Goal: Task Accomplishment & Management: Manage account settings

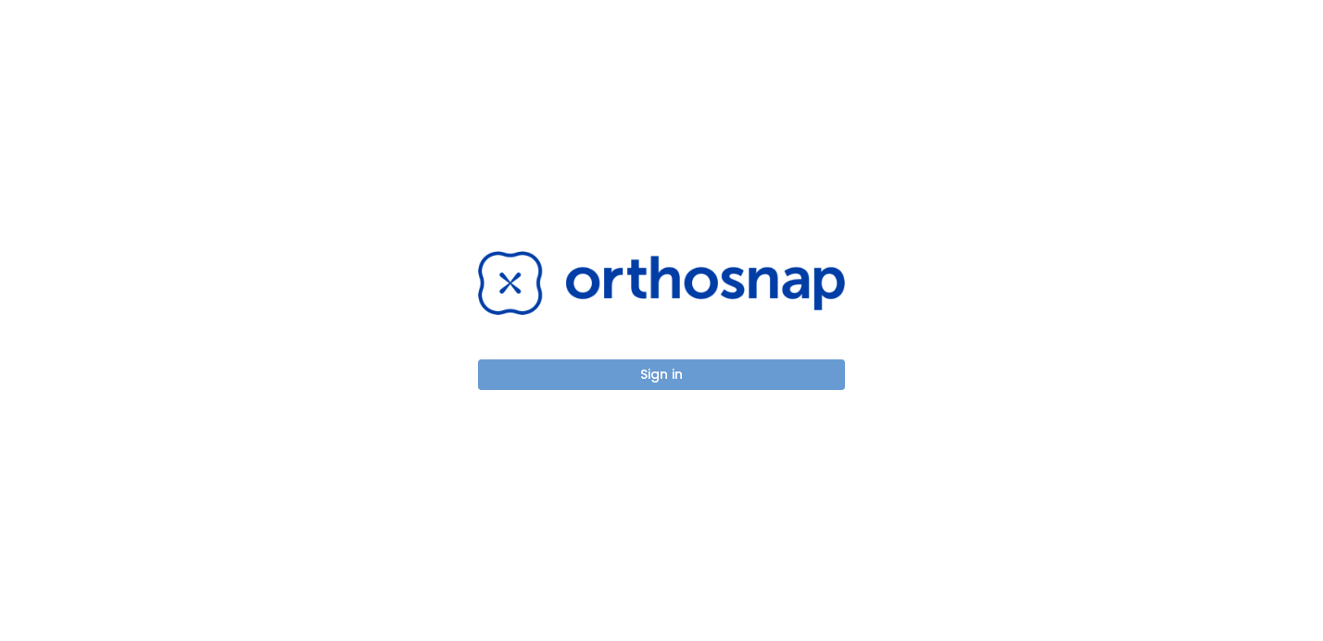
click at [687, 368] on button "Sign in" at bounding box center [661, 374] width 367 height 31
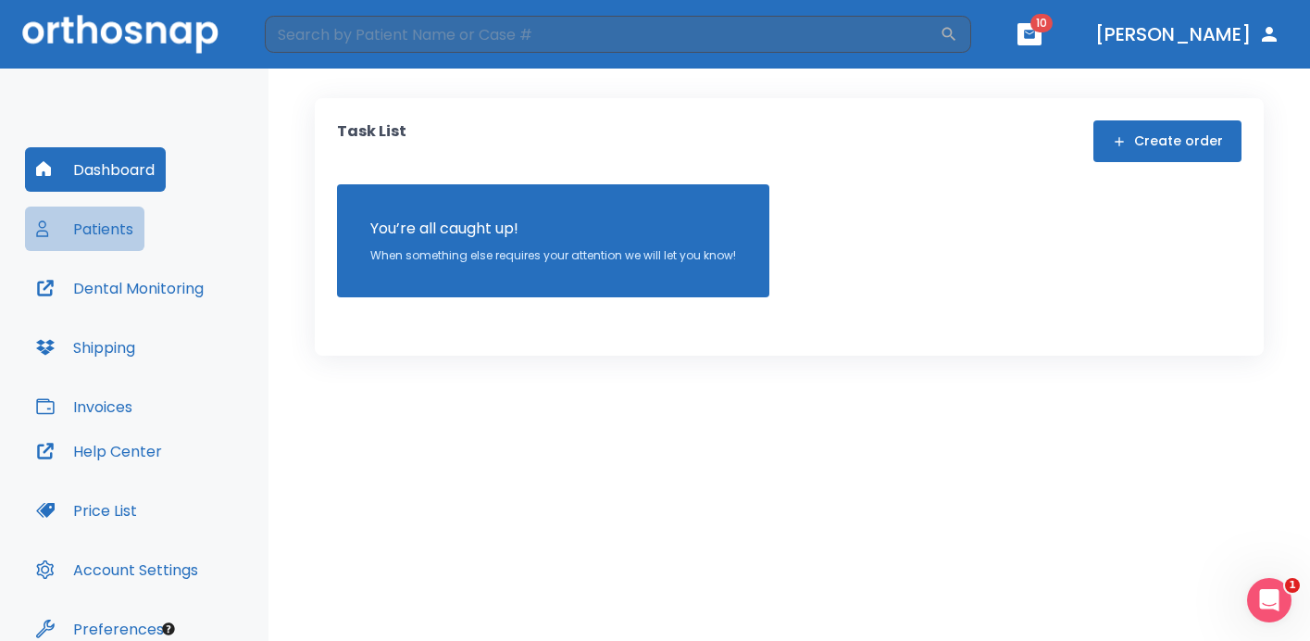
click at [124, 237] on button "Patients" at bounding box center [84, 229] width 119 height 44
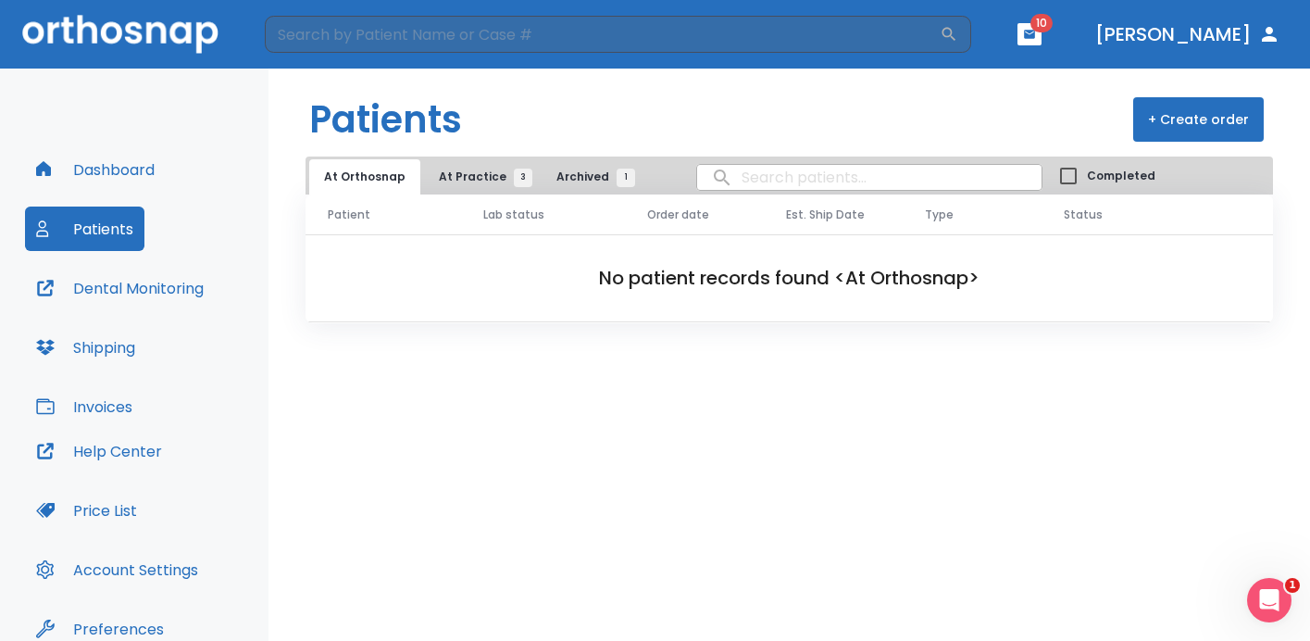
click at [458, 183] on span "At Practice 3" at bounding box center [481, 177] width 84 height 17
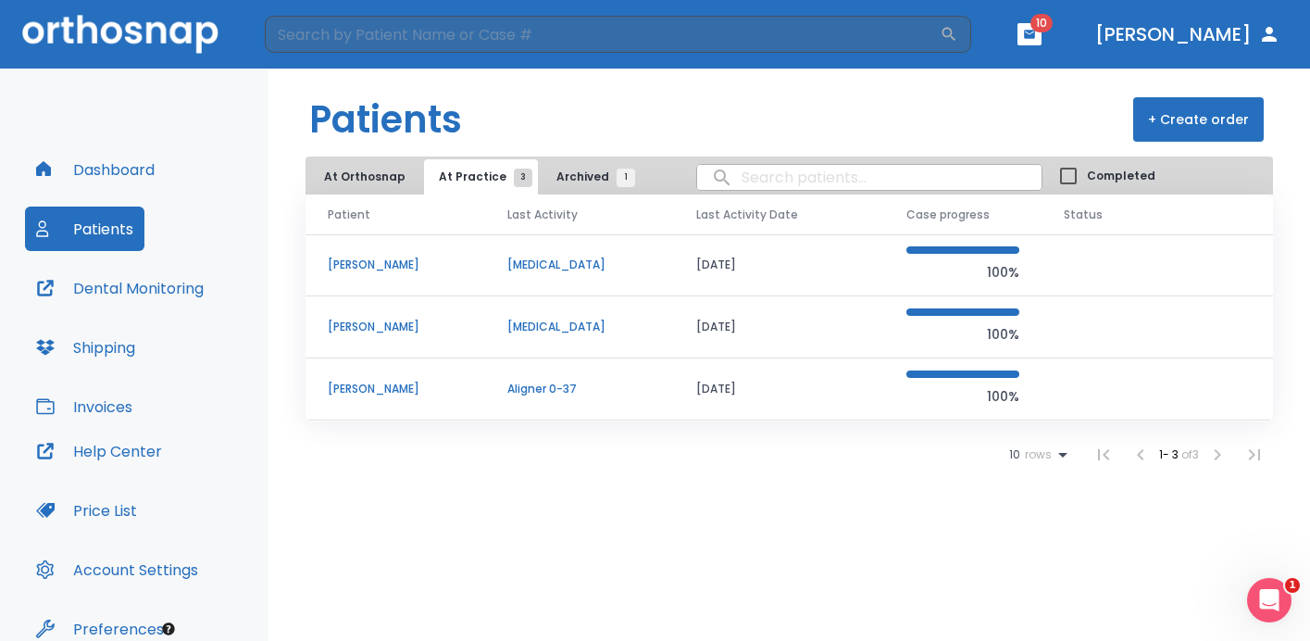
click at [542, 181] on button "Archived 1" at bounding box center [591, 176] width 99 height 35
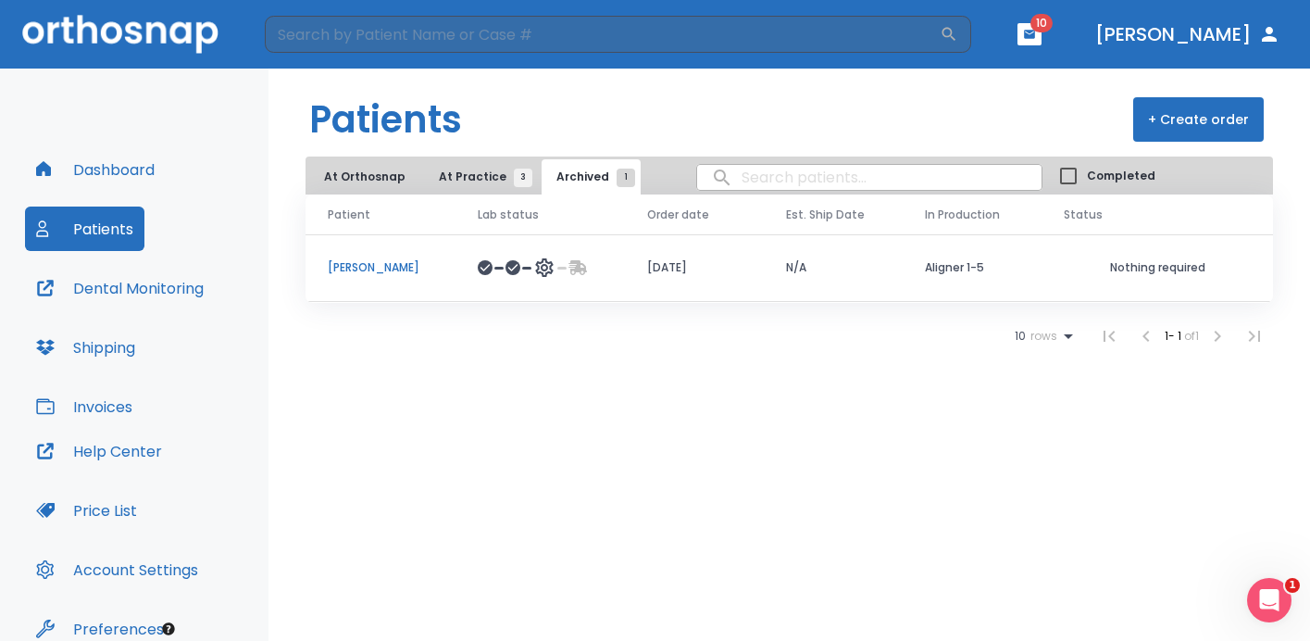
click at [382, 185] on button "At Orthosnap" at bounding box center [364, 176] width 111 height 35
